Goal: Information Seeking & Learning: Learn about a topic

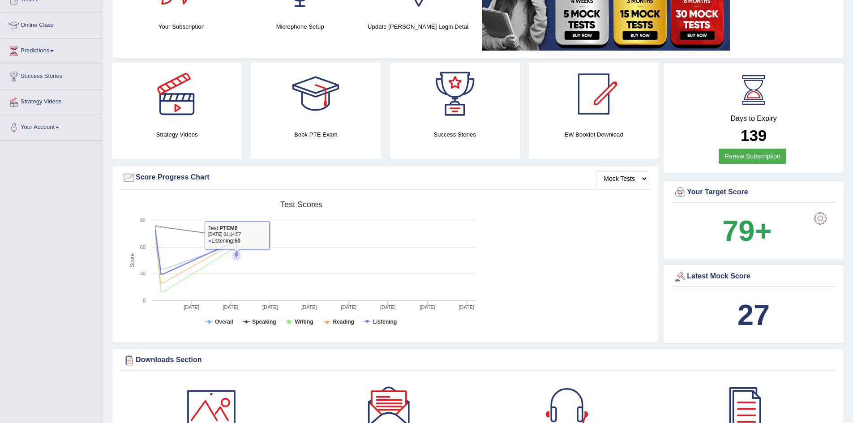
scroll to position [45, 0]
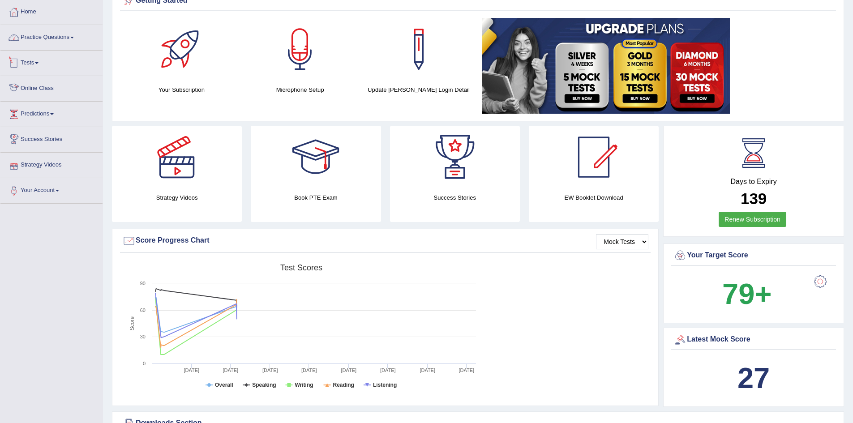
click at [59, 38] on link "Practice Questions" at bounding box center [51, 36] width 102 height 22
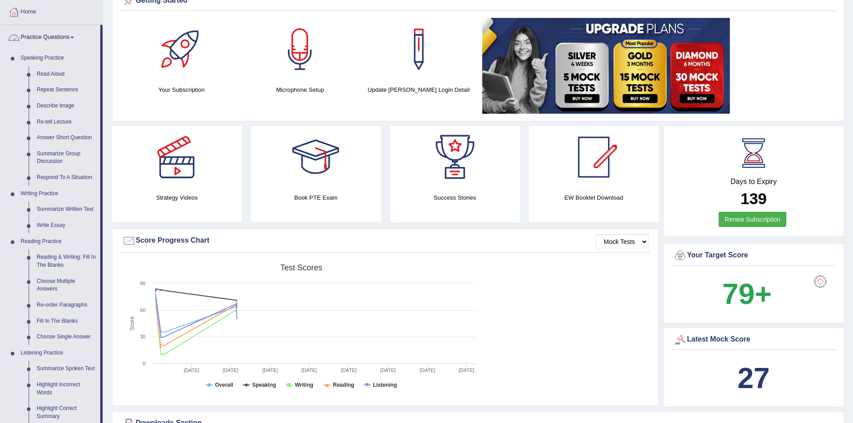
click at [59, 38] on link "Practice Questions" at bounding box center [50, 36] width 100 height 22
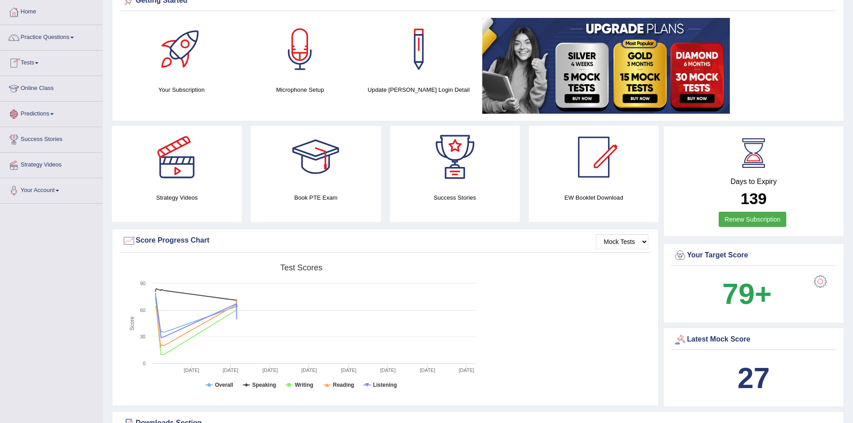
click at [55, 112] on link "Predictions" at bounding box center [51, 113] width 102 height 22
click at [56, 136] on link "Latest Predictions" at bounding box center [59, 135] width 84 height 16
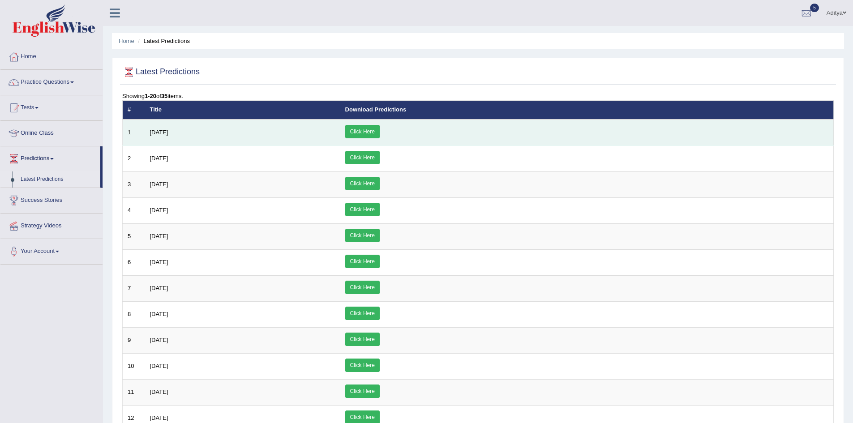
click at [380, 133] on link "Click Here" at bounding box center [362, 131] width 34 height 13
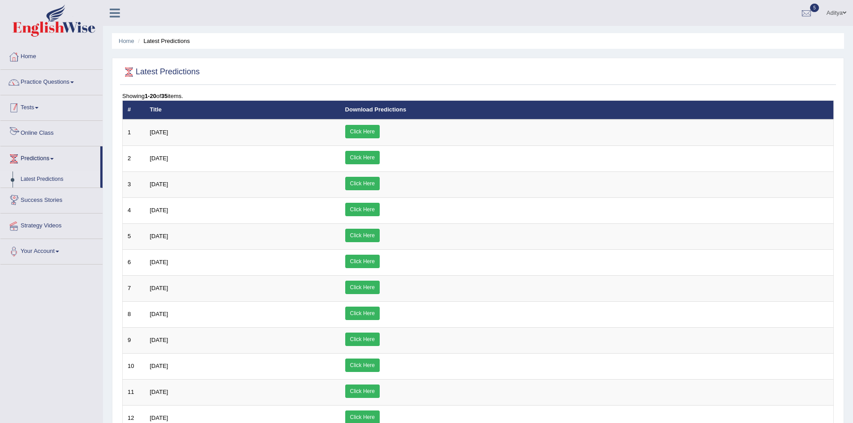
click at [40, 106] on link "Tests" at bounding box center [51, 106] width 102 height 22
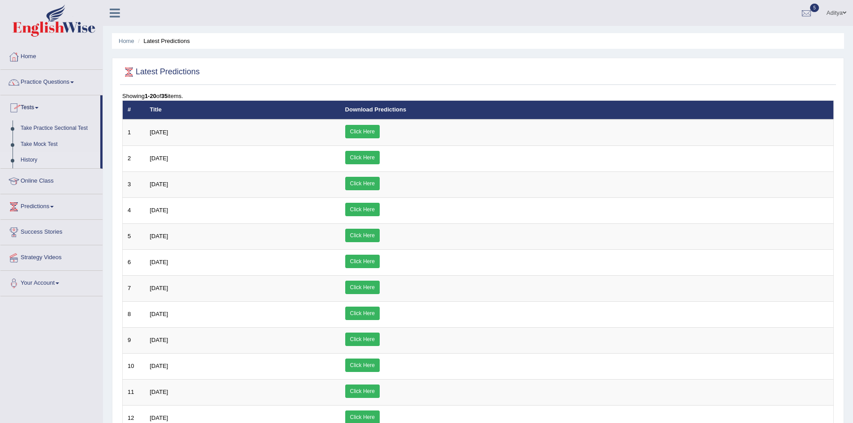
click at [34, 155] on link "History" at bounding box center [59, 160] width 84 height 16
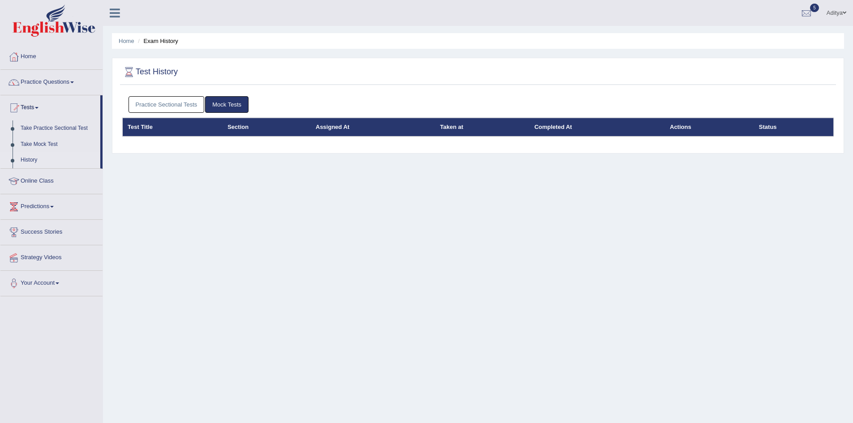
click at [190, 107] on link "Practice Sectional Tests" at bounding box center [167, 104] width 76 height 17
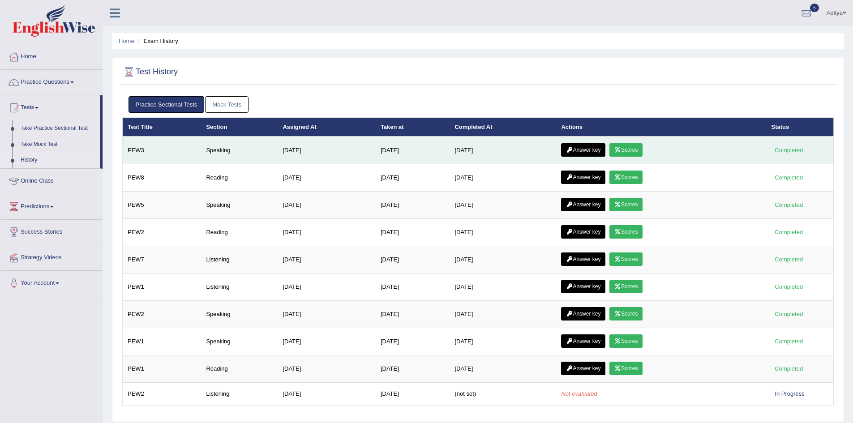
click at [621, 150] on icon at bounding box center [618, 149] width 7 height 5
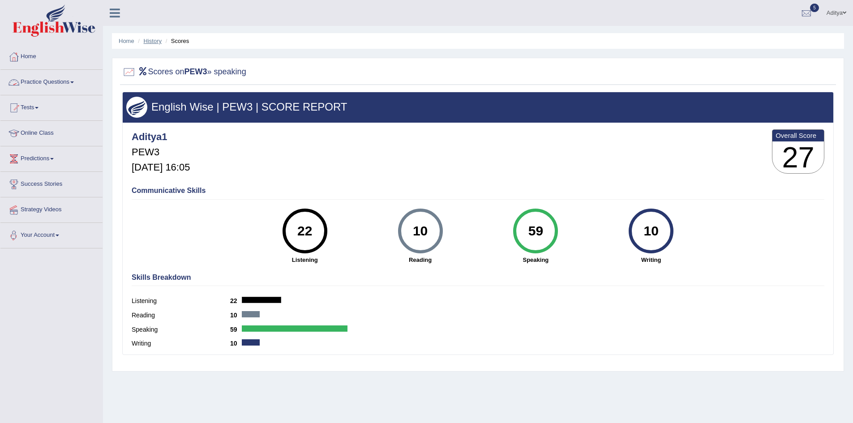
click at [151, 41] on link "History" at bounding box center [153, 41] width 18 height 7
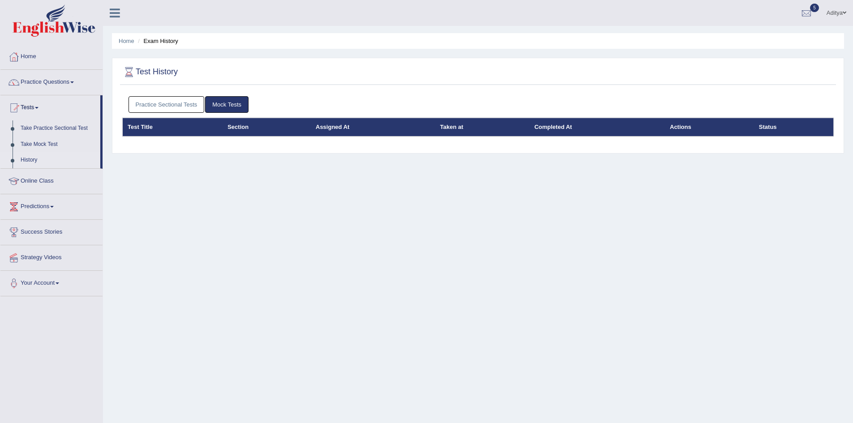
click at [161, 103] on link "Practice Sectional Tests" at bounding box center [167, 104] width 76 height 17
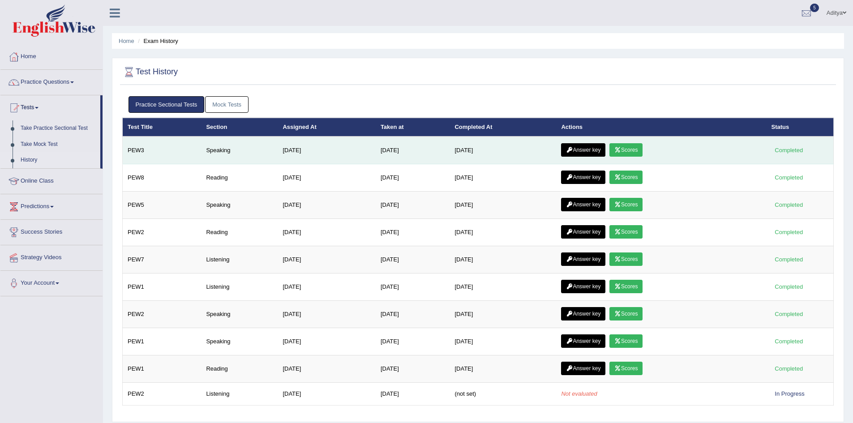
click at [577, 149] on link "Answer key" at bounding box center [583, 149] width 44 height 13
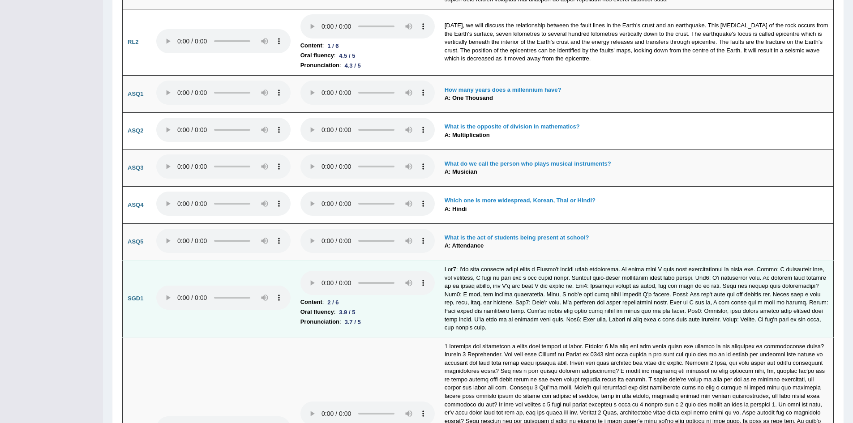
scroll to position [2508, 0]
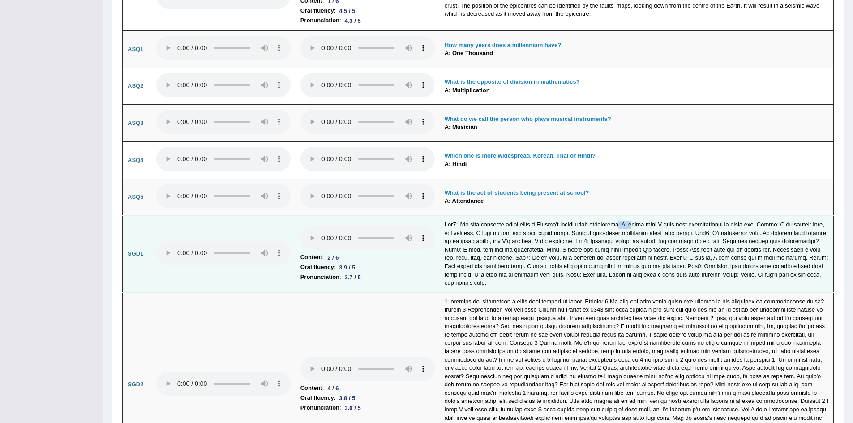
drag, startPoint x: 631, startPoint y: 225, endPoint x: 639, endPoint y: 229, distance: 9.2
click at [639, 229] on td at bounding box center [637, 254] width 394 height 77
drag, startPoint x: 712, startPoint y: 223, endPoint x: 732, endPoint y: 230, distance: 21.1
click at [713, 223] on td at bounding box center [637, 254] width 394 height 77
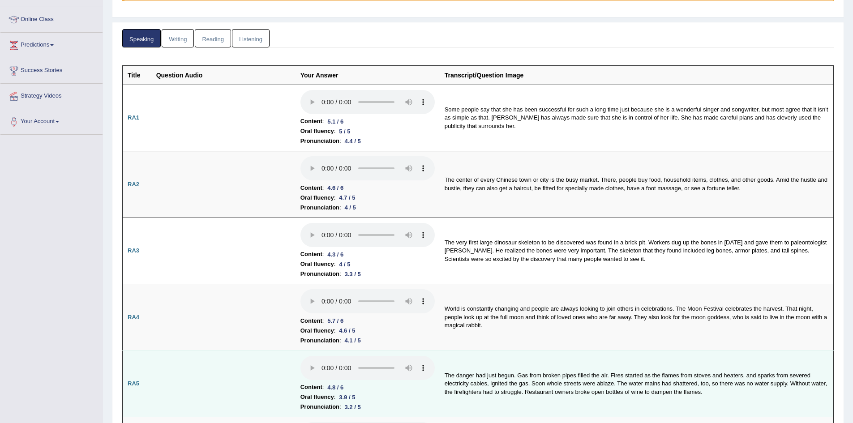
scroll to position [0, 0]
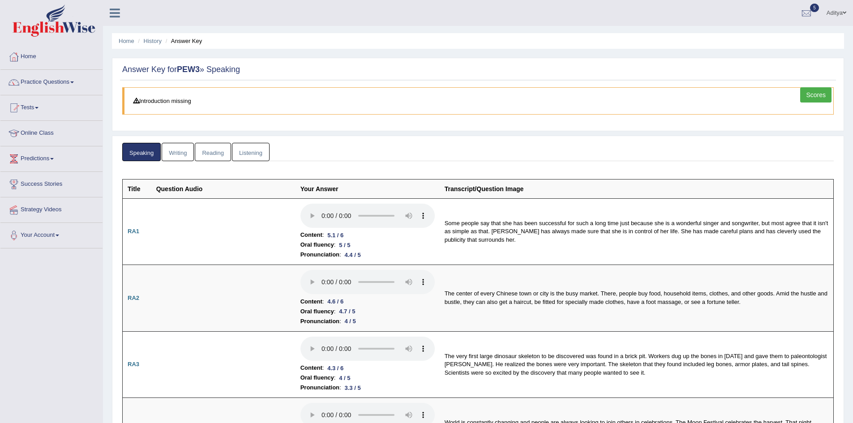
click at [176, 103] on blockquote "Introduction missing" at bounding box center [478, 100] width 712 height 27
click at [816, 95] on link "Scores" at bounding box center [815, 94] width 31 height 15
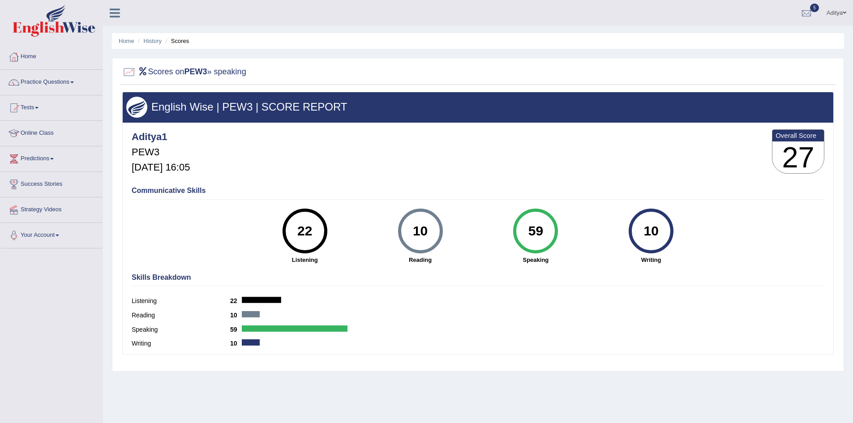
click at [533, 234] on div "59" at bounding box center [536, 231] width 33 height 38
drag, startPoint x: 199, startPoint y: 164, endPoint x: 228, endPoint y: 168, distance: 29.9
click at [228, 168] on div "Aditya1 PEW3 Aug 13, 2025, 16:05 Overall Score 27" at bounding box center [477, 153] width 697 height 53
click at [159, 40] on link "History" at bounding box center [153, 41] width 18 height 7
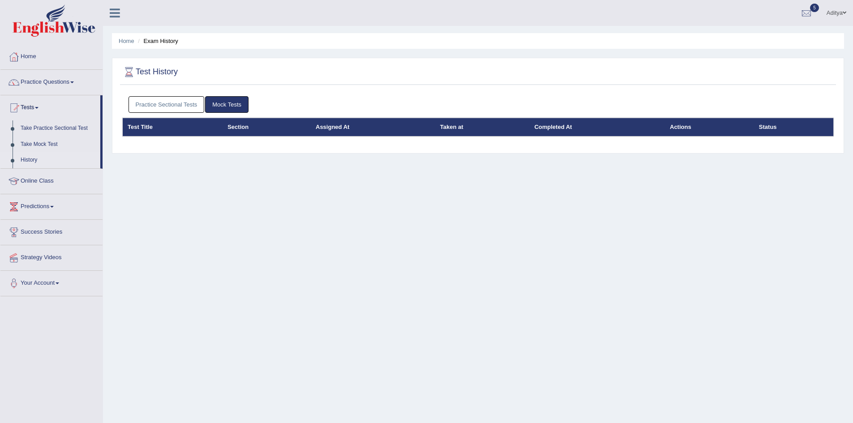
click at [184, 106] on link "Practice Sectional Tests" at bounding box center [167, 104] width 76 height 17
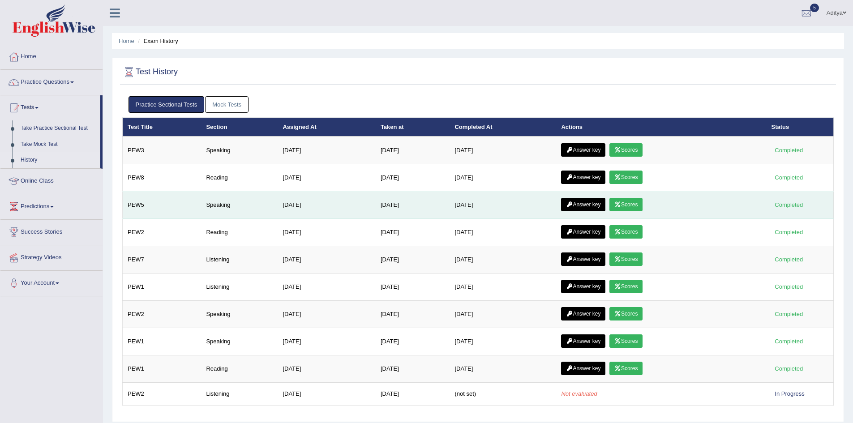
click at [598, 207] on link "Answer key" at bounding box center [583, 204] width 44 height 13
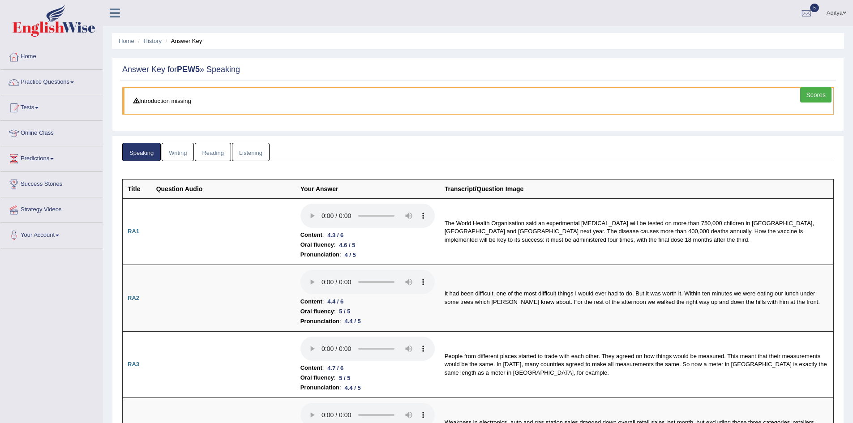
drag, startPoint x: 146, startPoint y: 43, endPoint x: 170, endPoint y: 54, distance: 26.5
click at [146, 43] on link "History" at bounding box center [153, 41] width 18 height 7
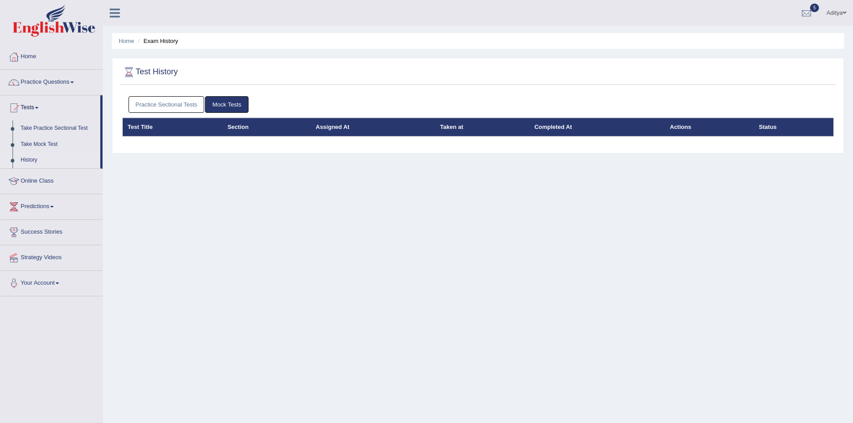
click at [194, 106] on link "Practice Sectional Tests" at bounding box center [167, 104] width 76 height 17
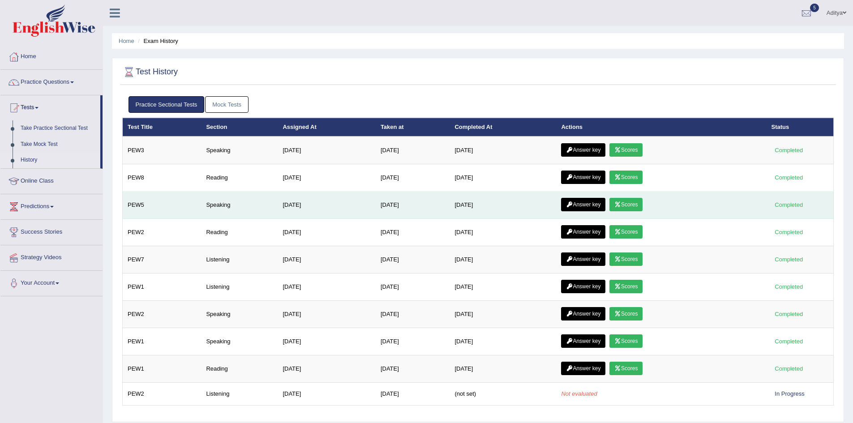
click at [632, 206] on link "Scores" at bounding box center [626, 204] width 33 height 13
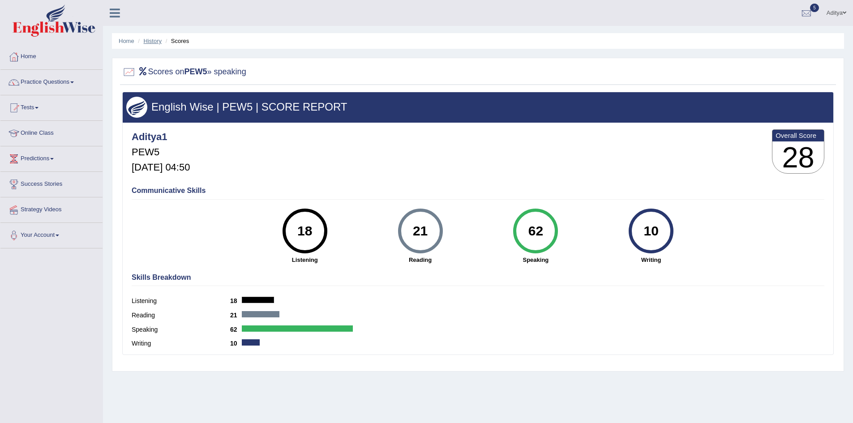
click at [152, 42] on link "History" at bounding box center [153, 41] width 18 height 7
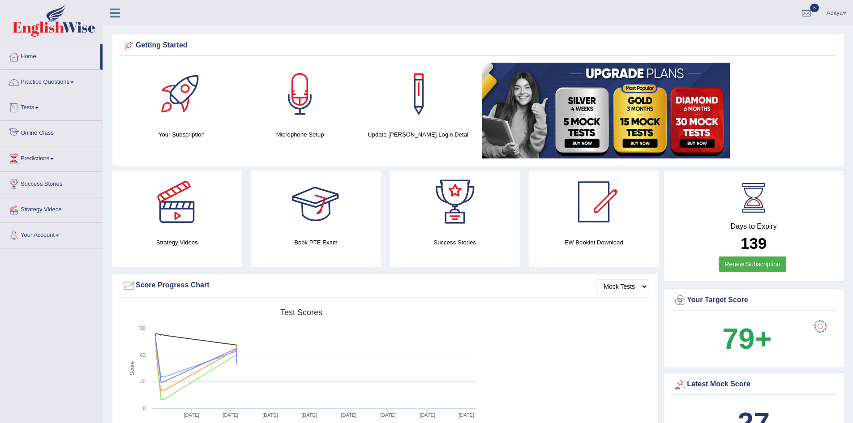
click at [43, 108] on link "Tests" at bounding box center [51, 106] width 102 height 22
click at [41, 157] on link "History" at bounding box center [59, 160] width 84 height 16
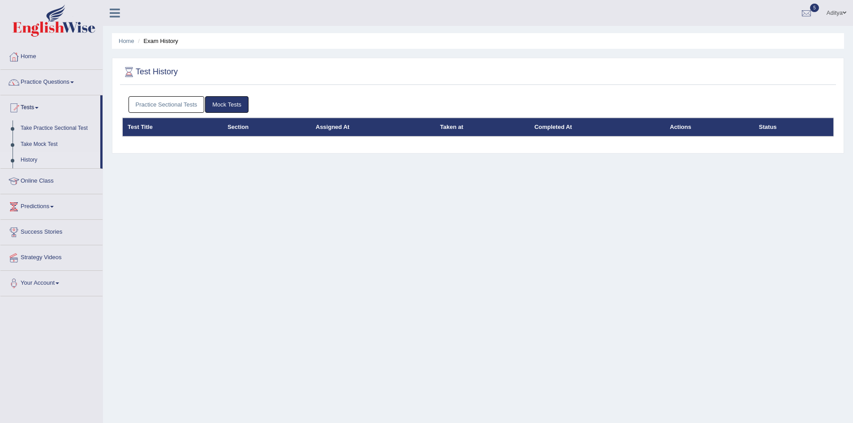
click at [188, 102] on link "Practice Sectional Tests" at bounding box center [167, 104] width 76 height 17
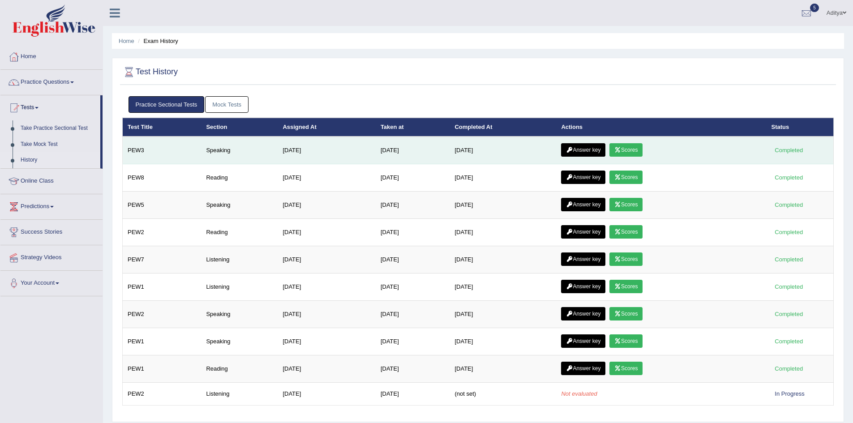
click at [642, 149] on link "Scores" at bounding box center [626, 149] width 33 height 13
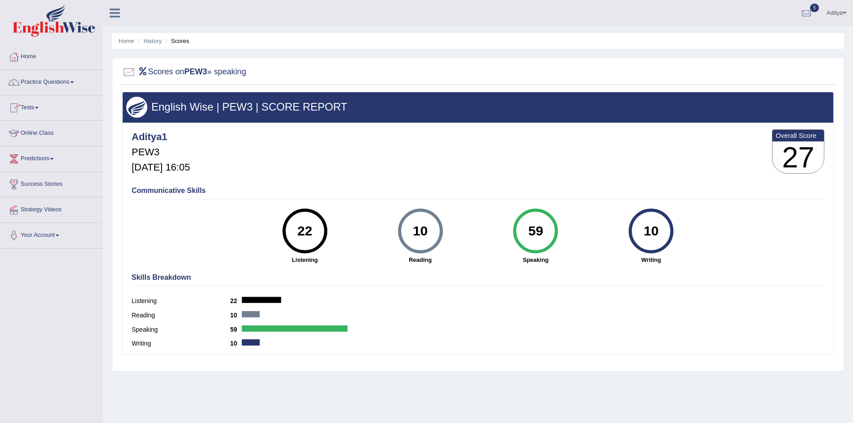
click at [46, 108] on link "Tests" at bounding box center [51, 106] width 102 height 22
click at [46, 84] on link "Practice Questions" at bounding box center [51, 81] width 102 height 22
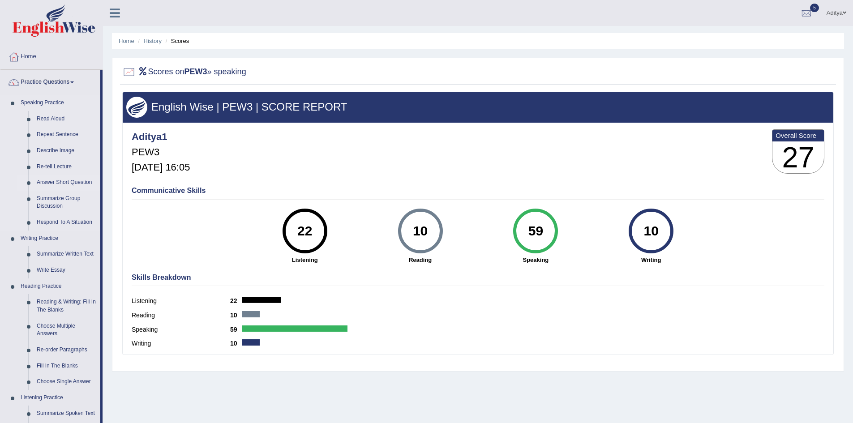
click at [63, 184] on link "Answer Short Question" at bounding box center [67, 183] width 68 height 16
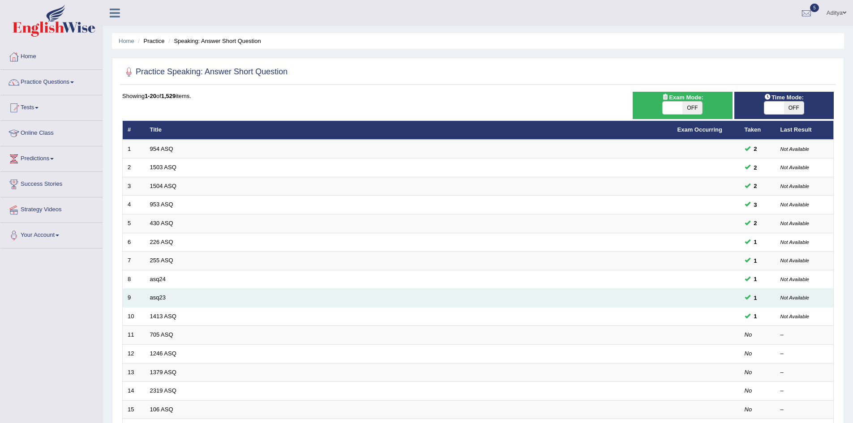
click at [164, 289] on td "asq23" at bounding box center [409, 298] width 528 height 19
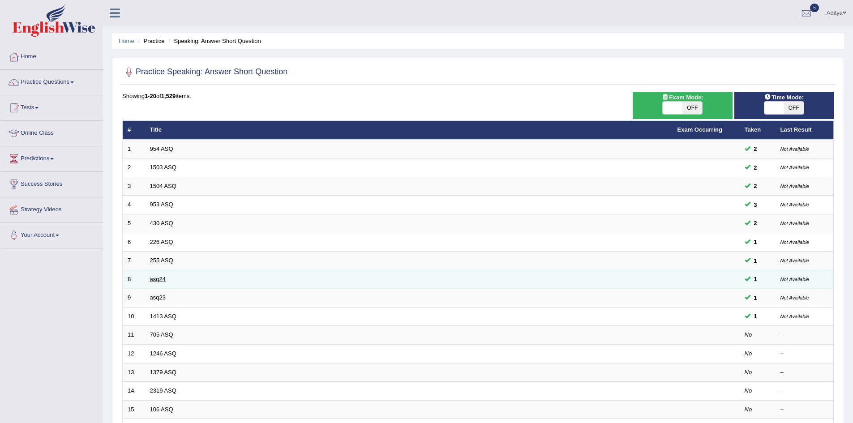
click at [160, 280] on link "asq24" at bounding box center [158, 279] width 16 height 7
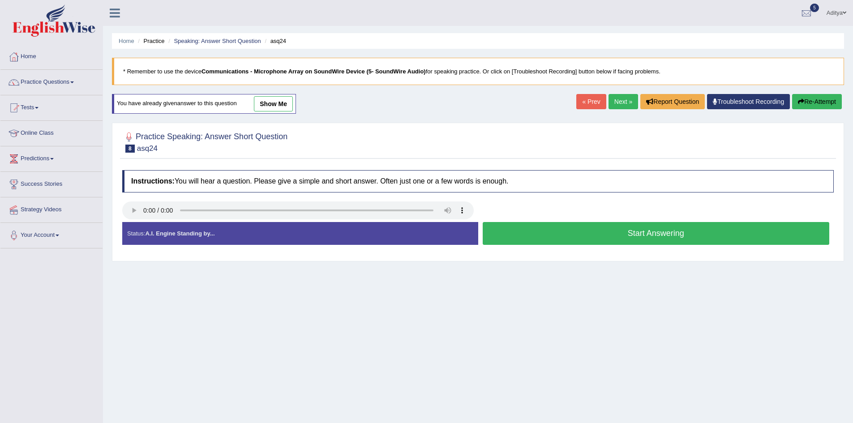
click at [577, 232] on button "Start Answering" at bounding box center [656, 233] width 347 height 23
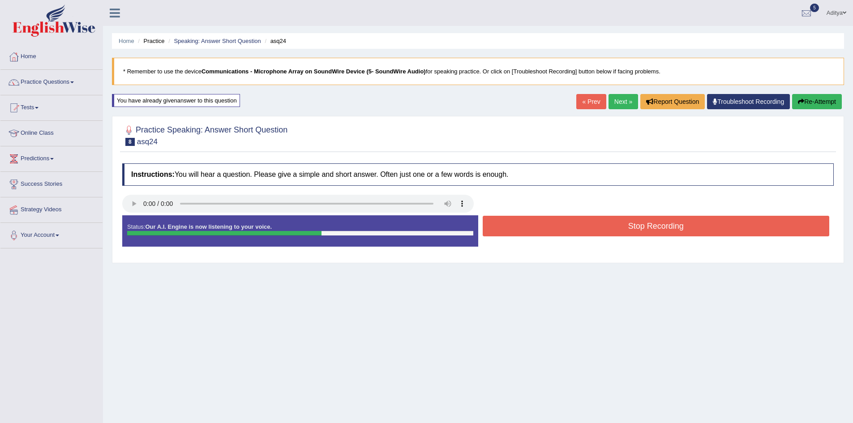
click at [559, 226] on button "Stop Recording" at bounding box center [656, 226] width 347 height 21
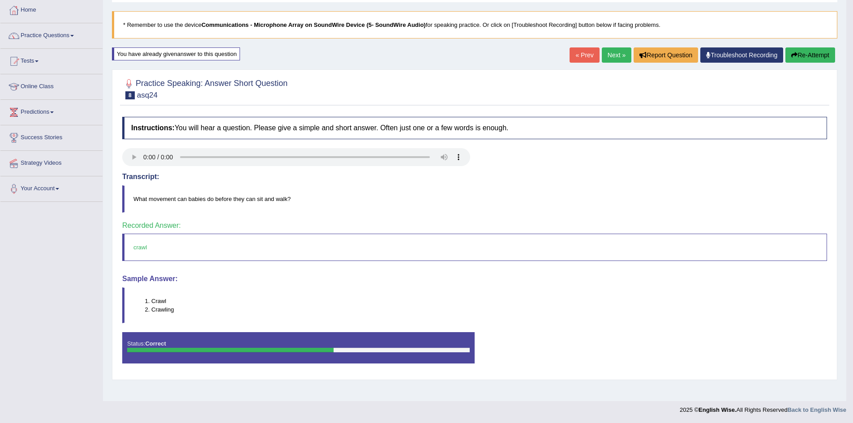
scroll to position [47, 0]
click at [619, 57] on link "Next »" at bounding box center [617, 54] width 30 height 15
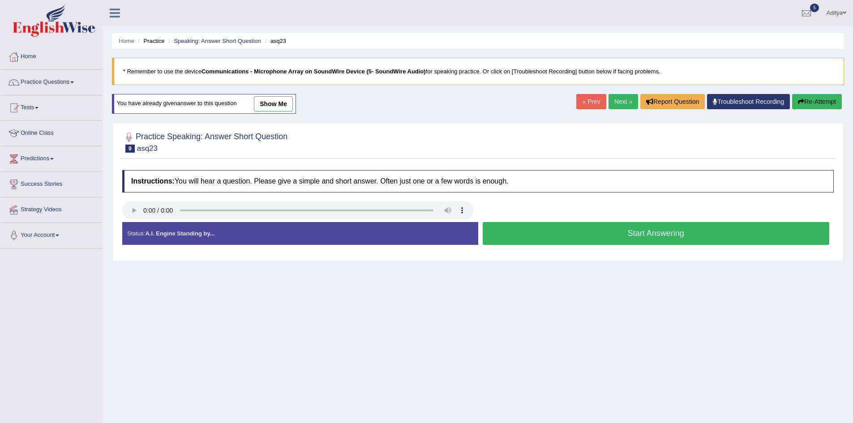
click at [614, 236] on button "Start Answering" at bounding box center [656, 233] width 347 height 23
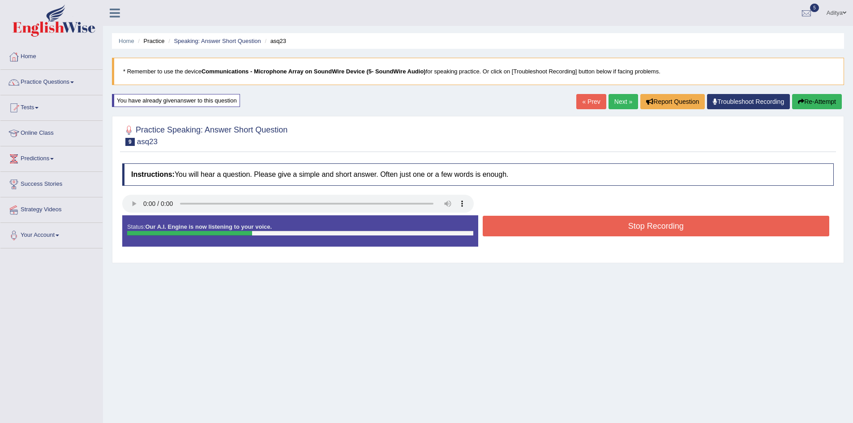
click at [602, 224] on button "Stop Recording" at bounding box center [656, 226] width 347 height 21
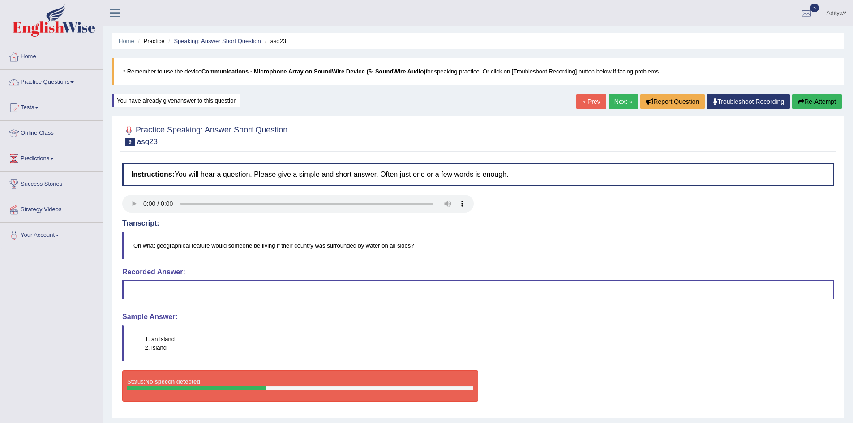
click at [623, 104] on link "Next »" at bounding box center [624, 101] width 30 height 15
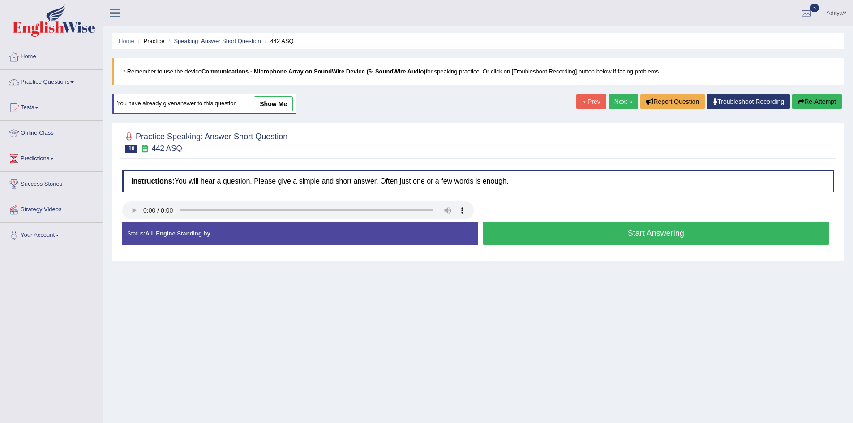
click at [544, 232] on button "Start Answering" at bounding box center [656, 233] width 347 height 23
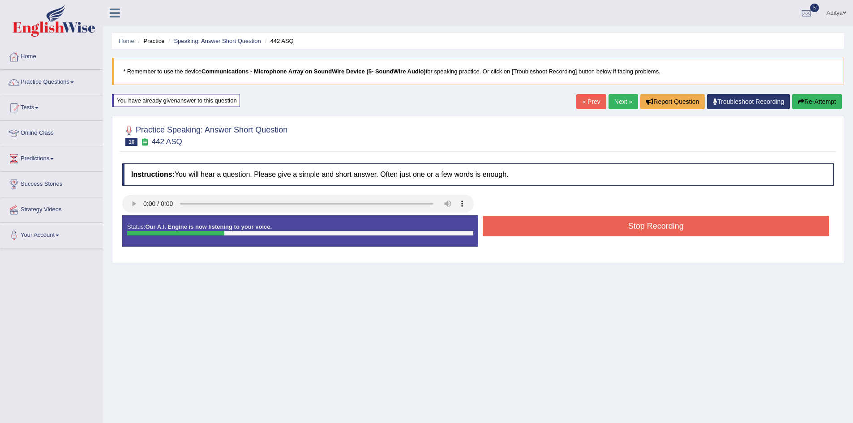
click at [546, 229] on button "Stop Recording" at bounding box center [656, 226] width 347 height 21
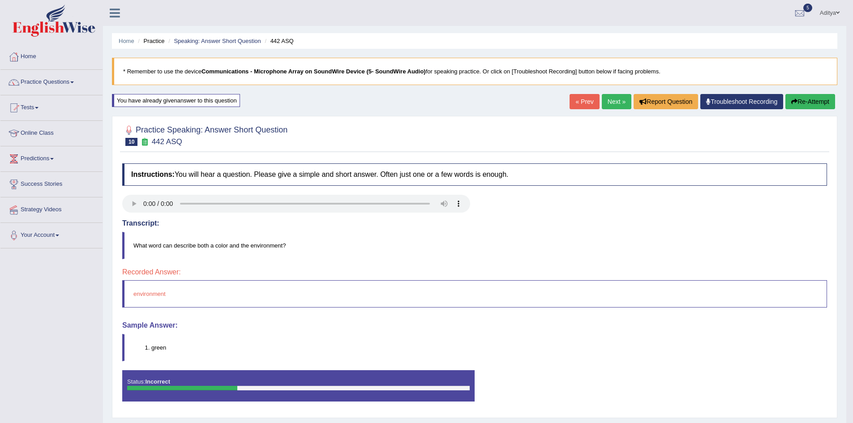
click at [602, 100] on link "Next »" at bounding box center [617, 101] width 30 height 15
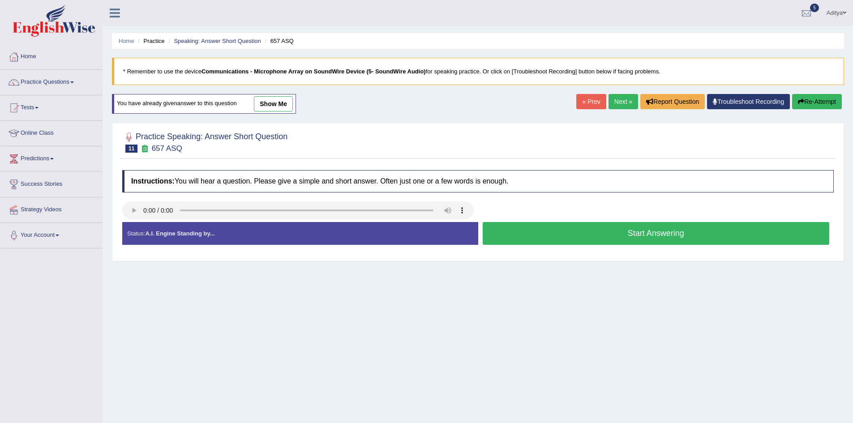
click at [568, 239] on button "Start Answering" at bounding box center [656, 233] width 347 height 23
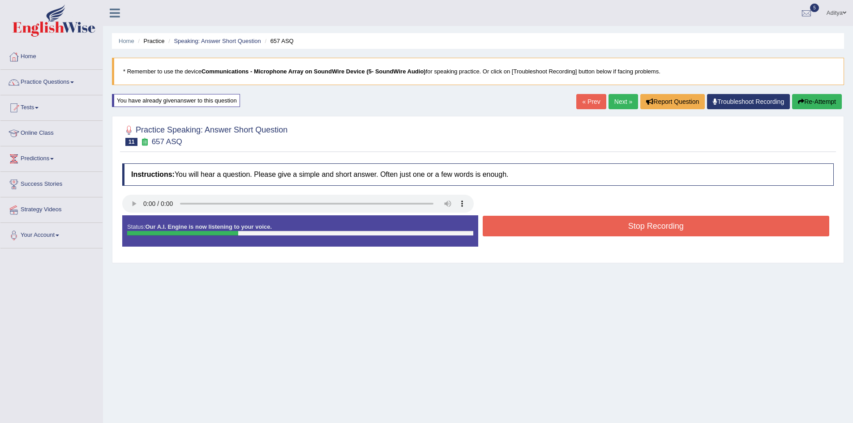
click at [573, 230] on button "Stop Recording" at bounding box center [656, 226] width 347 height 21
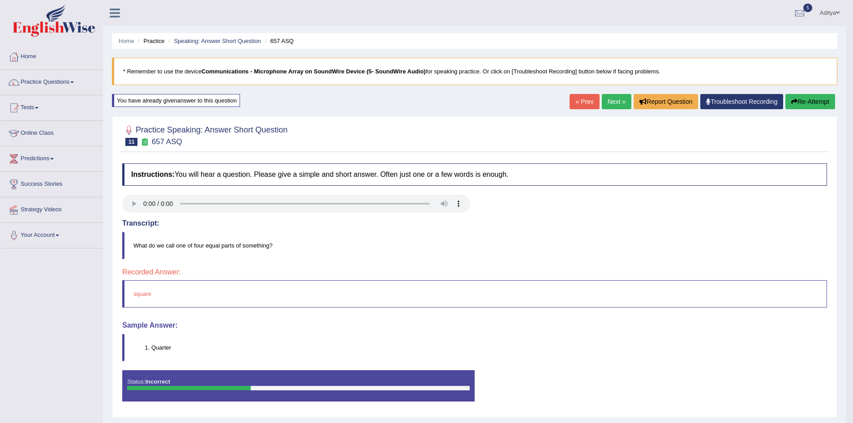
click at [611, 104] on link "Next »" at bounding box center [617, 101] width 30 height 15
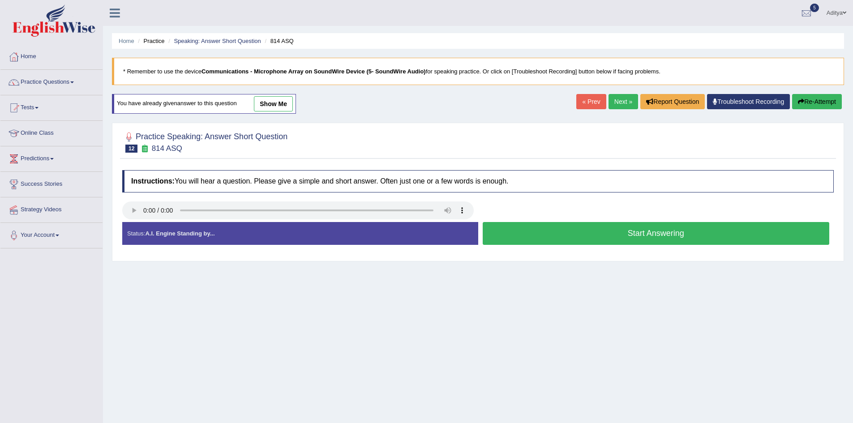
click at [584, 239] on button "Start Answering" at bounding box center [656, 233] width 347 height 23
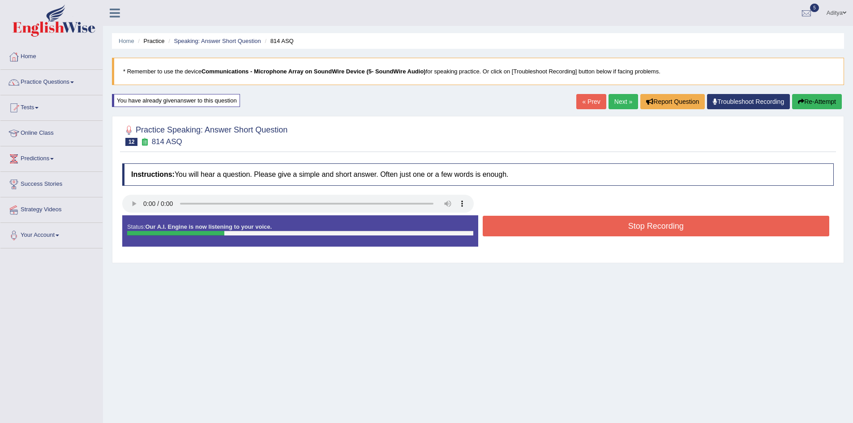
click at [584, 224] on button "Stop Recording" at bounding box center [656, 226] width 347 height 21
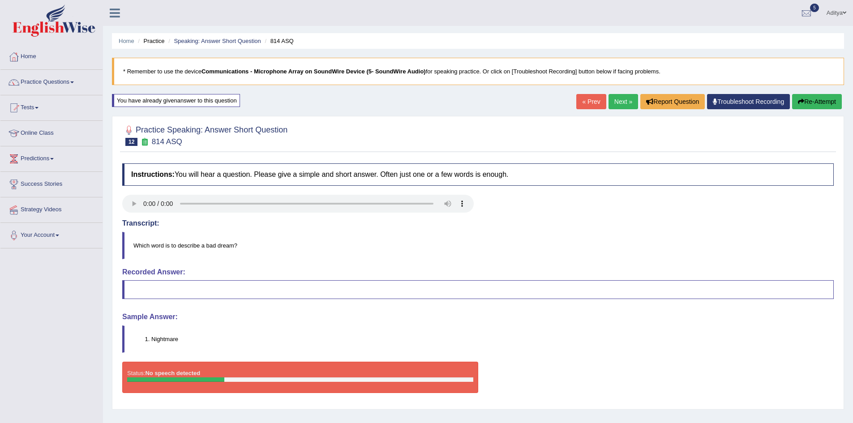
click at [627, 99] on link "Next »" at bounding box center [624, 101] width 30 height 15
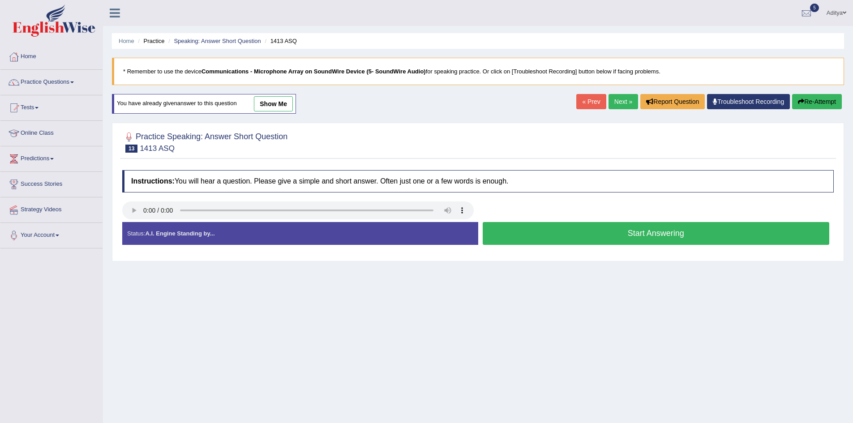
click at [622, 237] on button "Start Answering" at bounding box center [656, 233] width 347 height 23
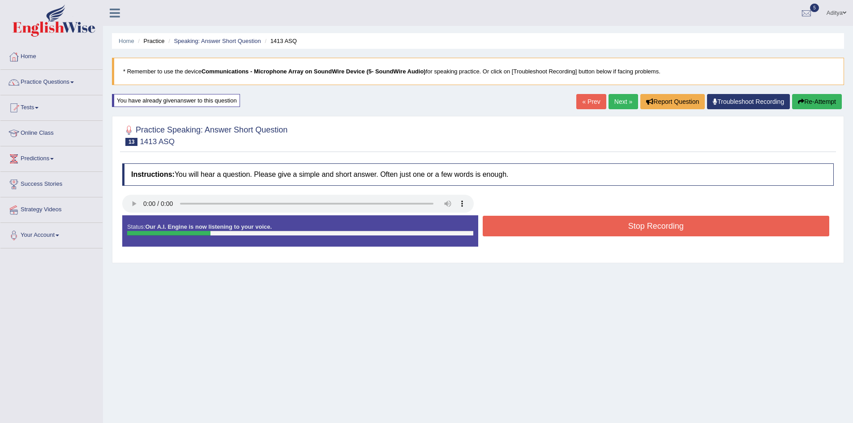
click at [622, 233] on button "Stop Recording" at bounding box center [656, 226] width 347 height 21
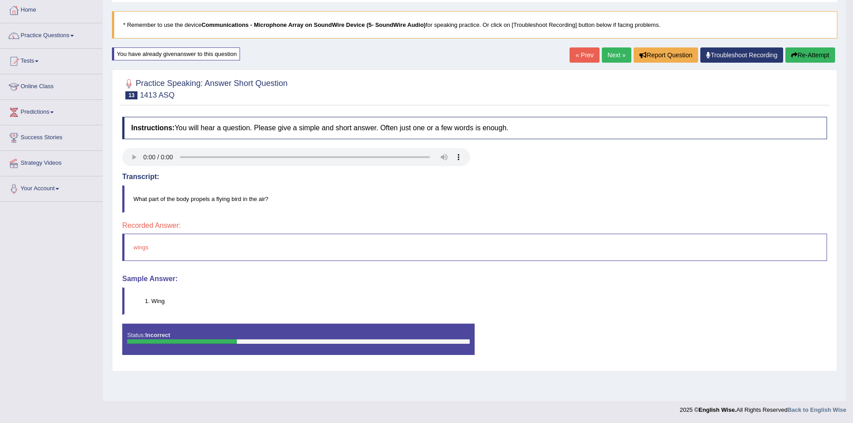
scroll to position [47, 0]
click at [609, 59] on link "Next »" at bounding box center [617, 54] width 30 height 15
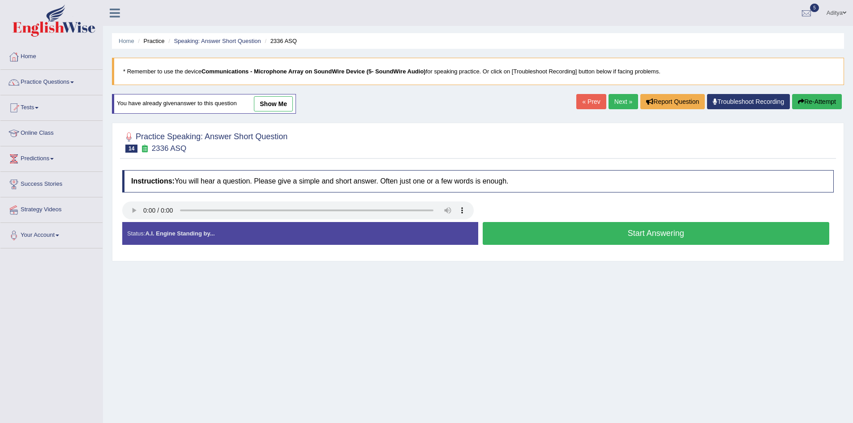
click at [575, 234] on button "Start Answering" at bounding box center [656, 233] width 347 height 23
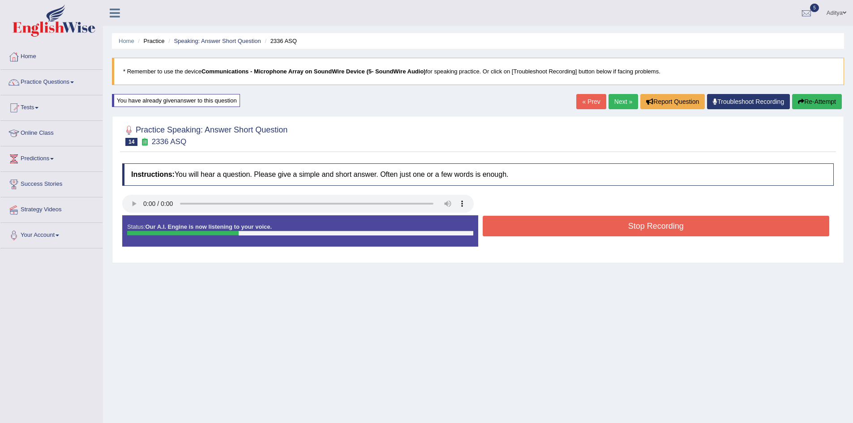
click at [603, 228] on button "Stop Recording" at bounding box center [656, 226] width 347 height 21
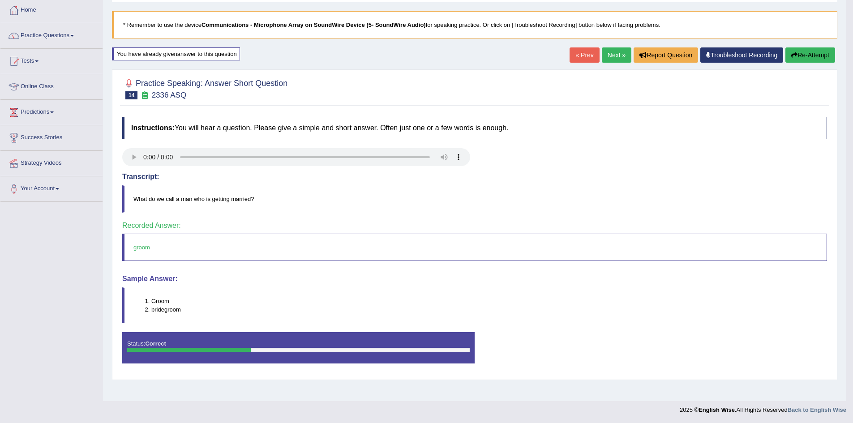
scroll to position [47, 0]
click at [615, 57] on link "Next »" at bounding box center [617, 54] width 30 height 15
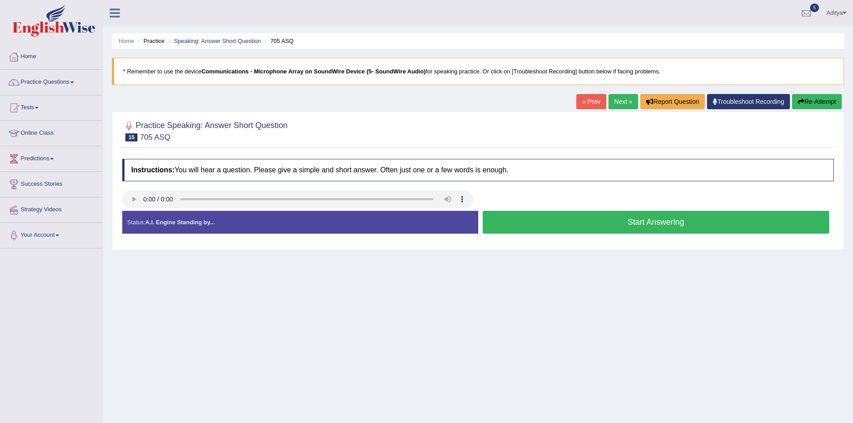
click at [588, 227] on button "Start Answering" at bounding box center [656, 222] width 347 height 23
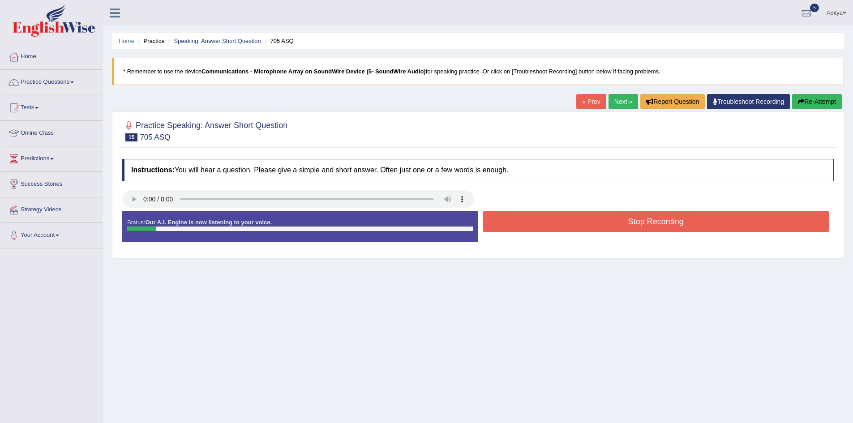
click at [589, 227] on button "Stop Recording" at bounding box center [656, 221] width 347 height 21
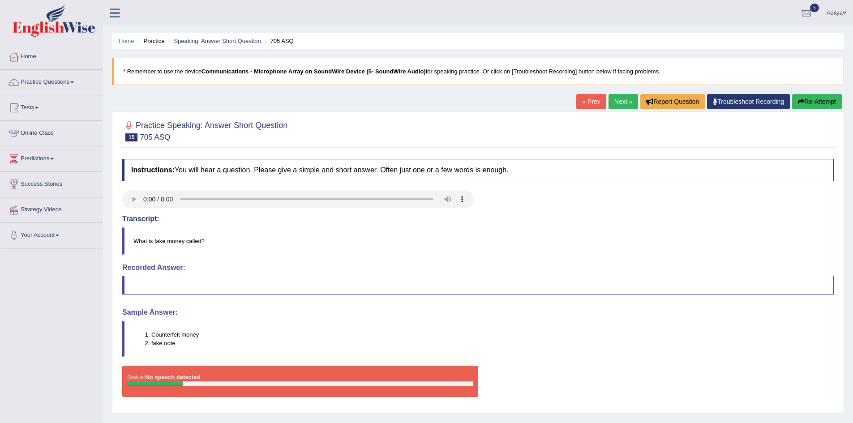
click at [618, 99] on link "Next »" at bounding box center [624, 101] width 30 height 15
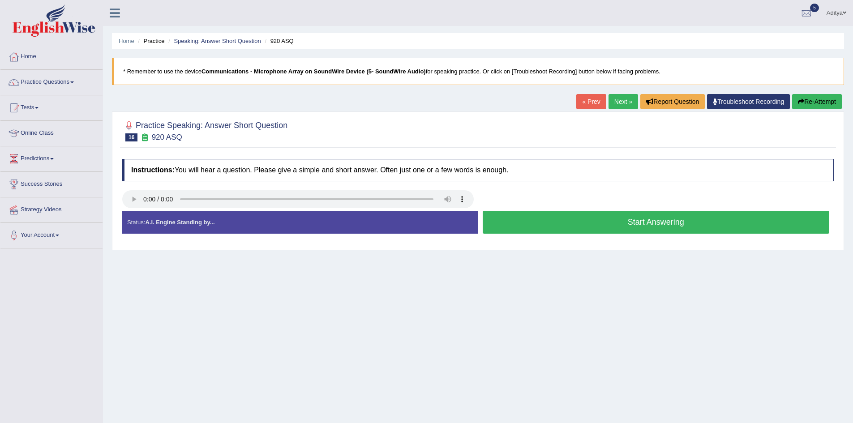
click at [546, 224] on button "Start Answering" at bounding box center [656, 222] width 347 height 23
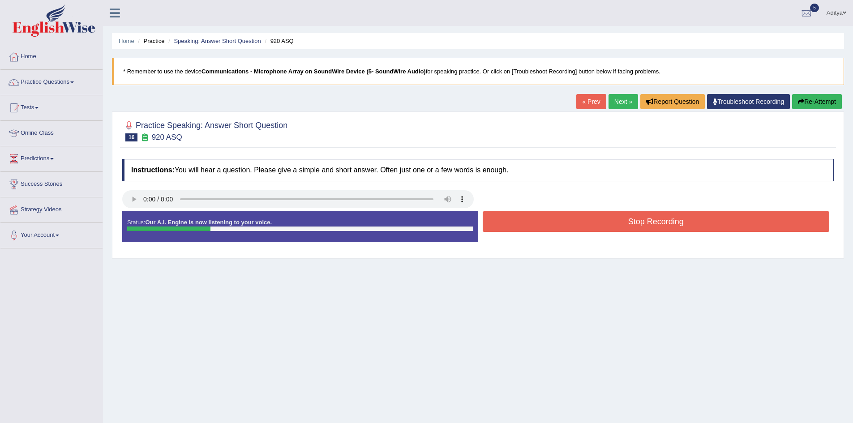
click at [546, 224] on button "Stop Recording" at bounding box center [656, 221] width 347 height 21
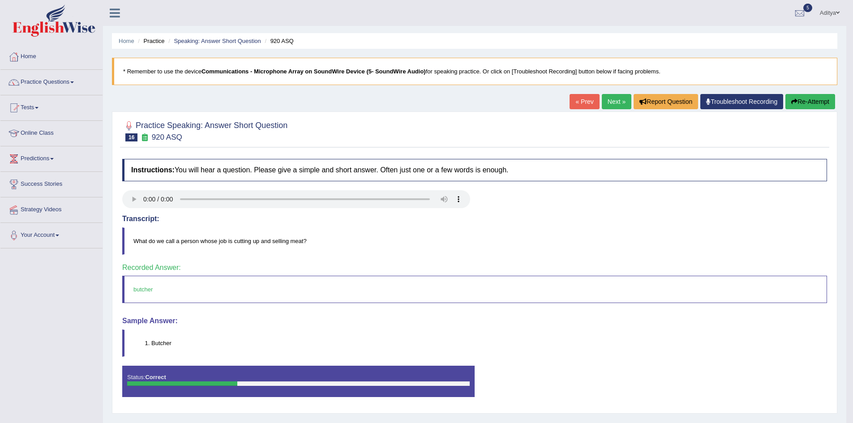
click at [611, 98] on link "Next »" at bounding box center [617, 101] width 30 height 15
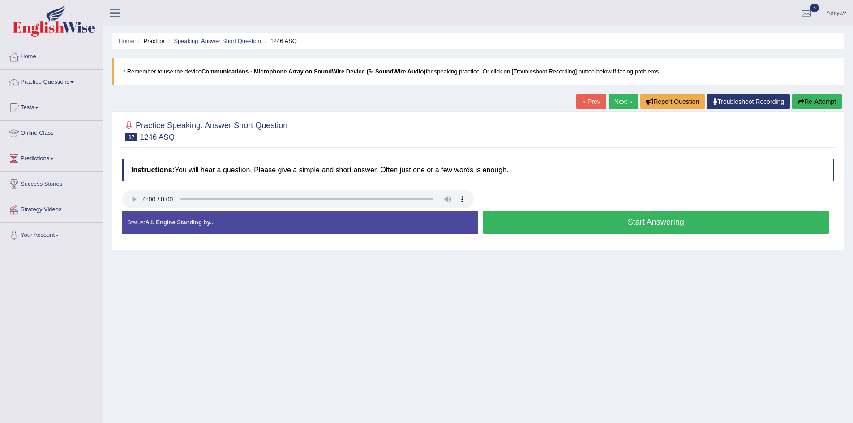
click at [576, 226] on button "Start Answering" at bounding box center [656, 222] width 347 height 23
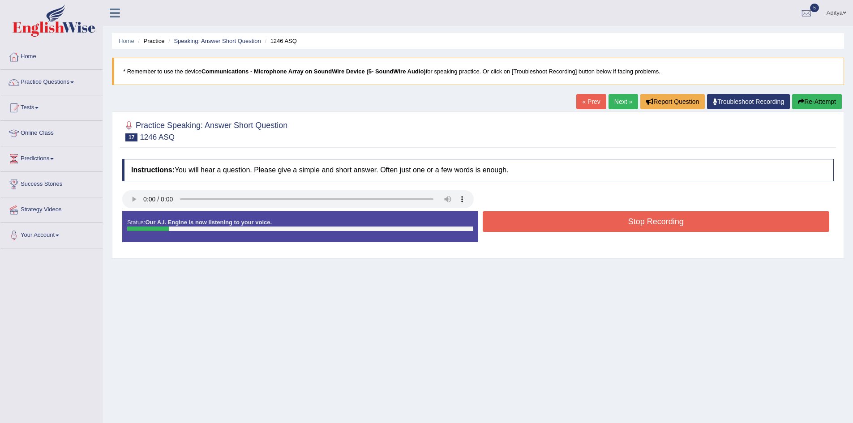
click at [576, 226] on button "Stop Recording" at bounding box center [656, 221] width 347 height 21
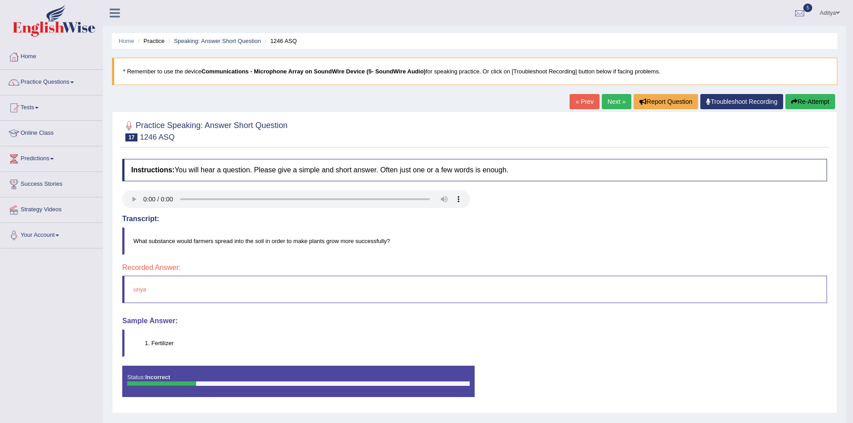
click at [610, 101] on link "Next »" at bounding box center [617, 101] width 30 height 15
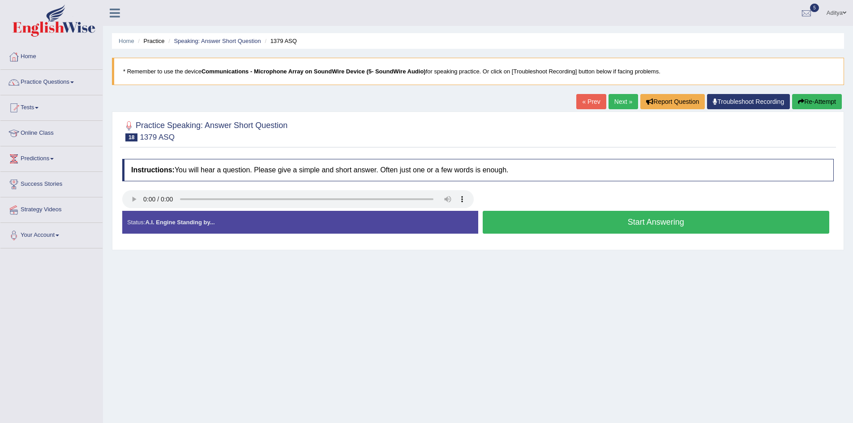
click at [543, 224] on button "Start Answering" at bounding box center [656, 222] width 347 height 23
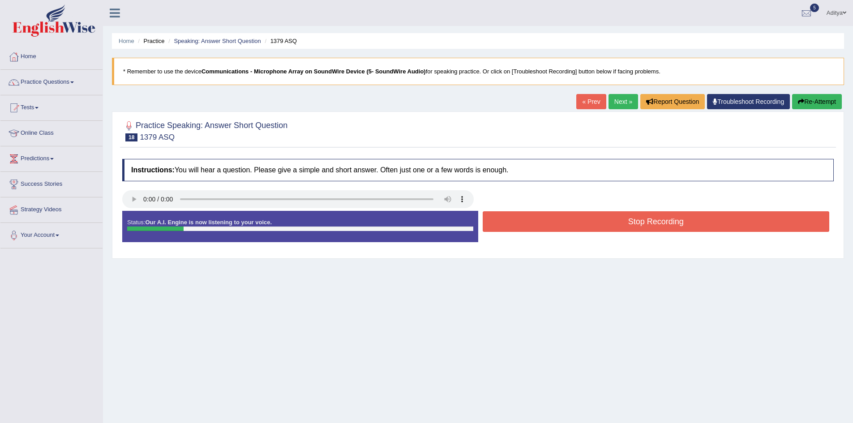
click at [543, 224] on button "Stop Recording" at bounding box center [656, 221] width 347 height 21
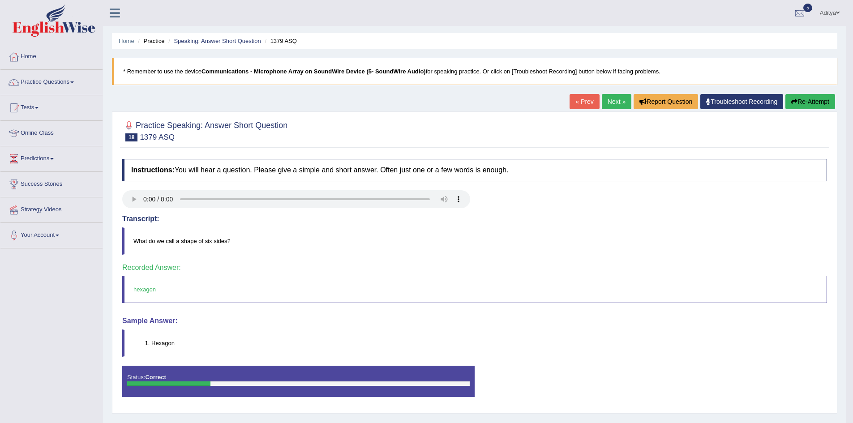
click at [614, 98] on link "Next »" at bounding box center [617, 101] width 30 height 15
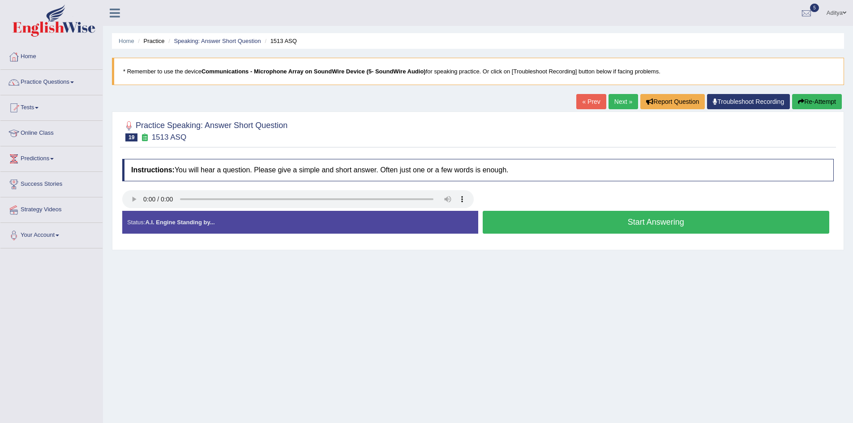
click at [589, 224] on button "Start Answering" at bounding box center [656, 222] width 347 height 23
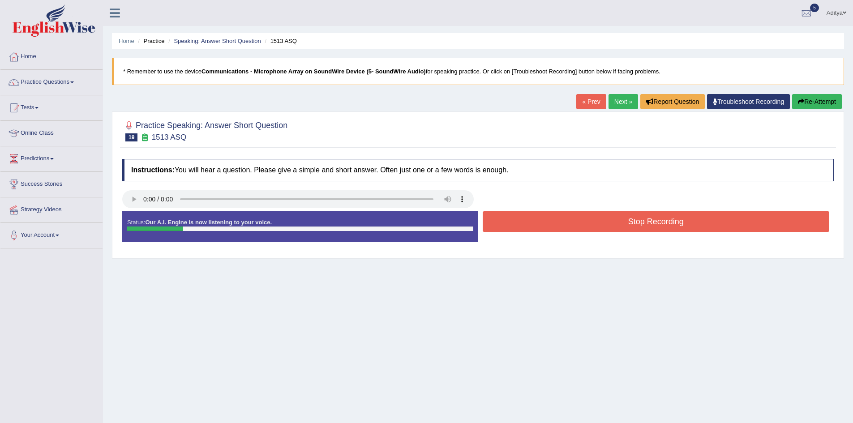
click at [589, 223] on button "Stop Recording" at bounding box center [656, 221] width 347 height 21
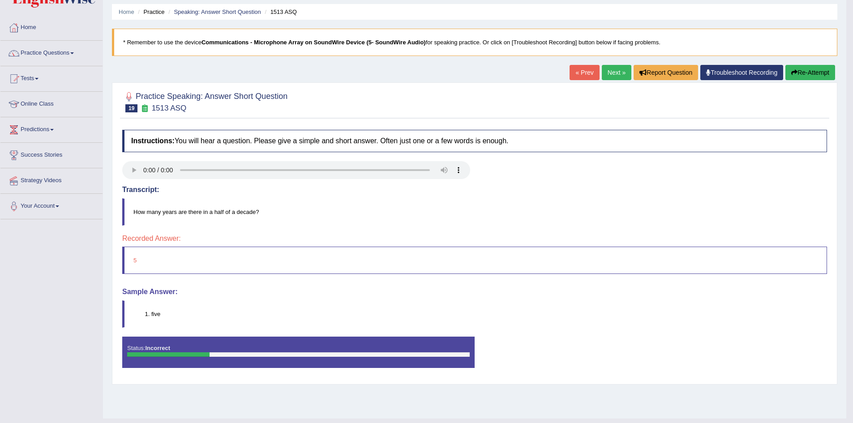
scroll to position [47, 0]
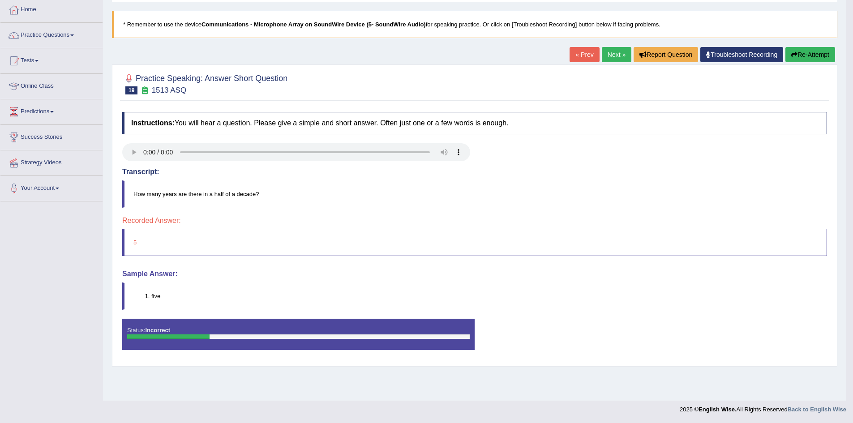
click at [618, 56] on link "Next »" at bounding box center [617, 54] width 30 height 15
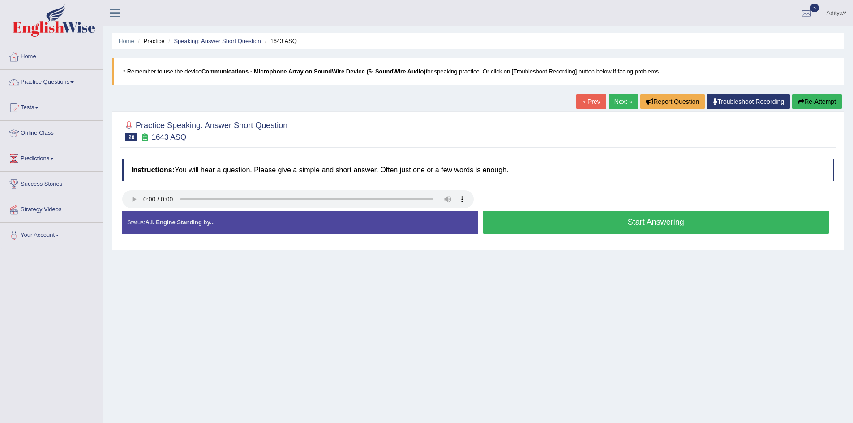
click at [550, 224] on button "Start Answering" at bounding box center [656, 222] width 347 height 23
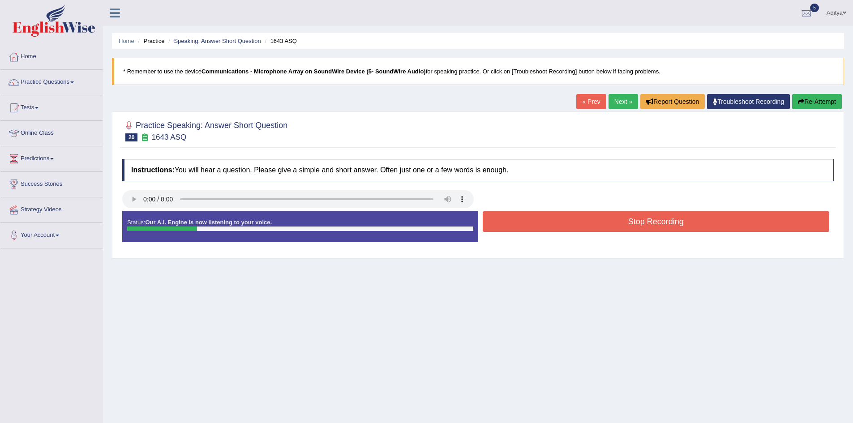
click at [550, 224] on button "Stop Recording" at bounding box center [656, 221] width 347 height 21
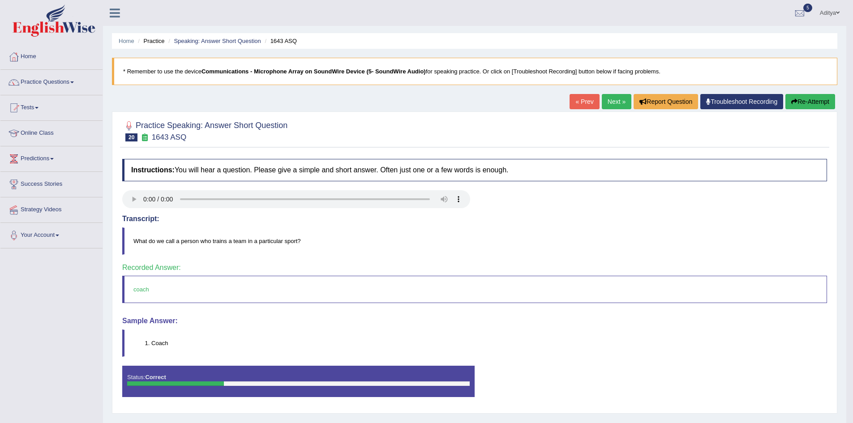
click at [602, 106] on link "Next »" at bounding box center [617, 101] width 30 height 15
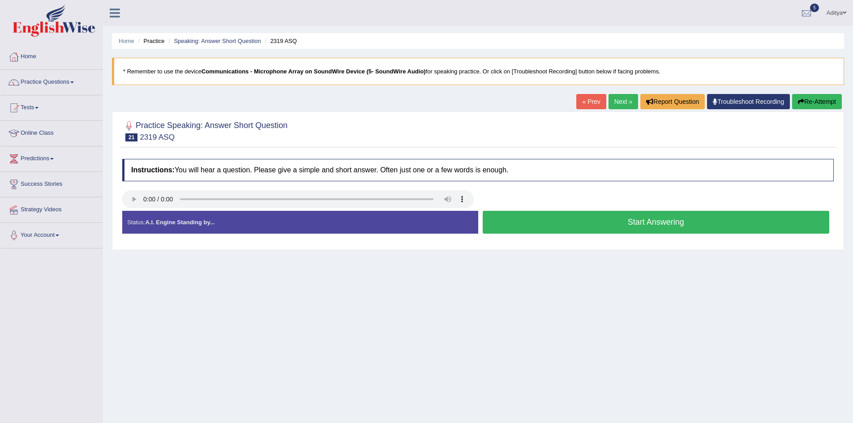
click at [533, 225] on button "Start Answering" at bounding box center [656, 222] width 347 height 23
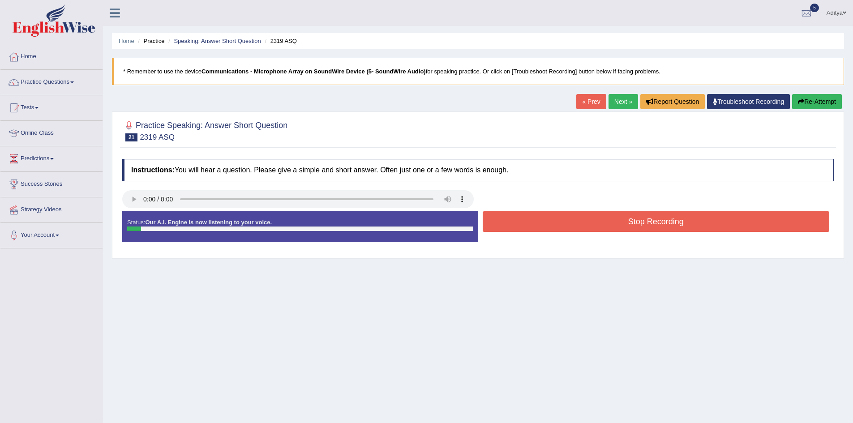
click at [533, 225] on button "Stop Recording" at bounding box center [656, 221] width 347 height 21
